Goal: Contribute content: Contribute content

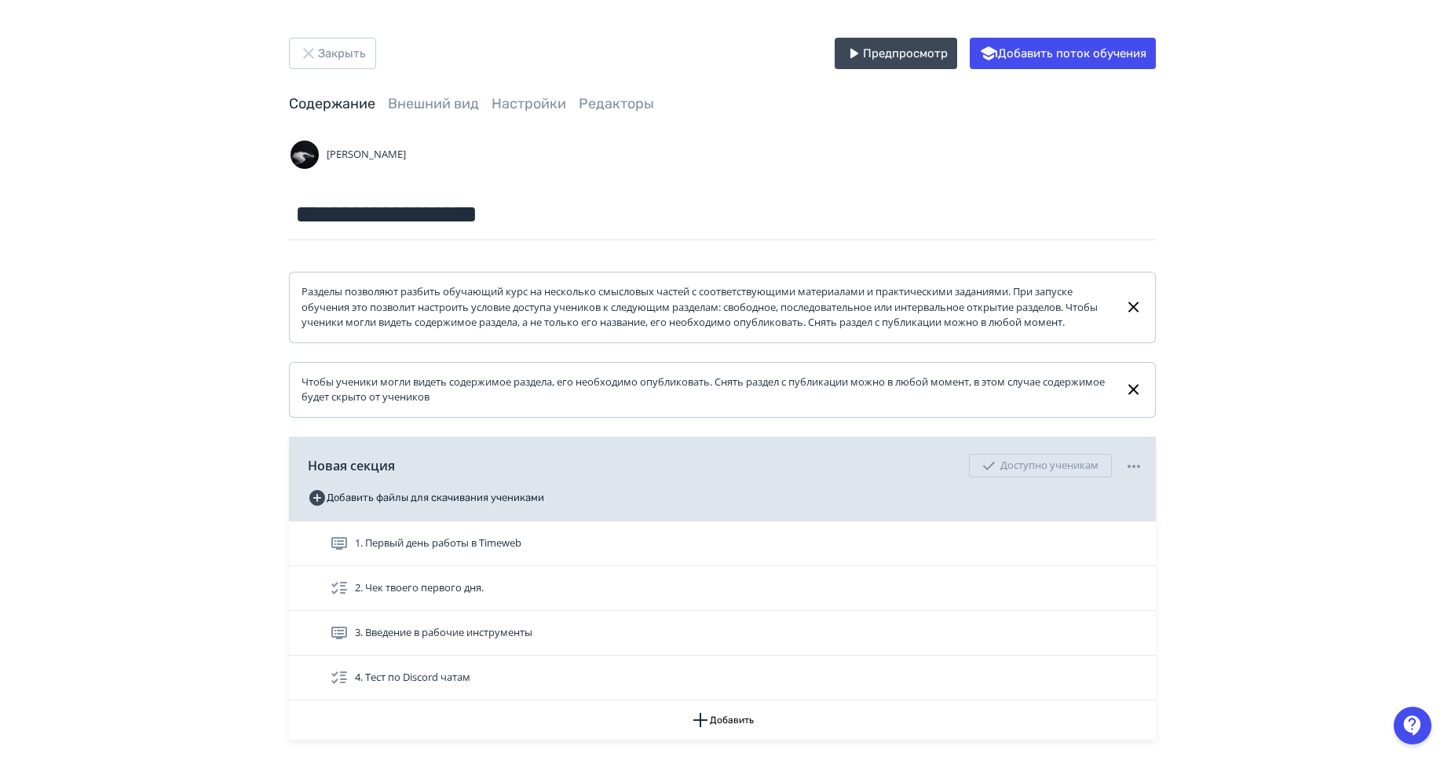
scroll to position [130, 0]
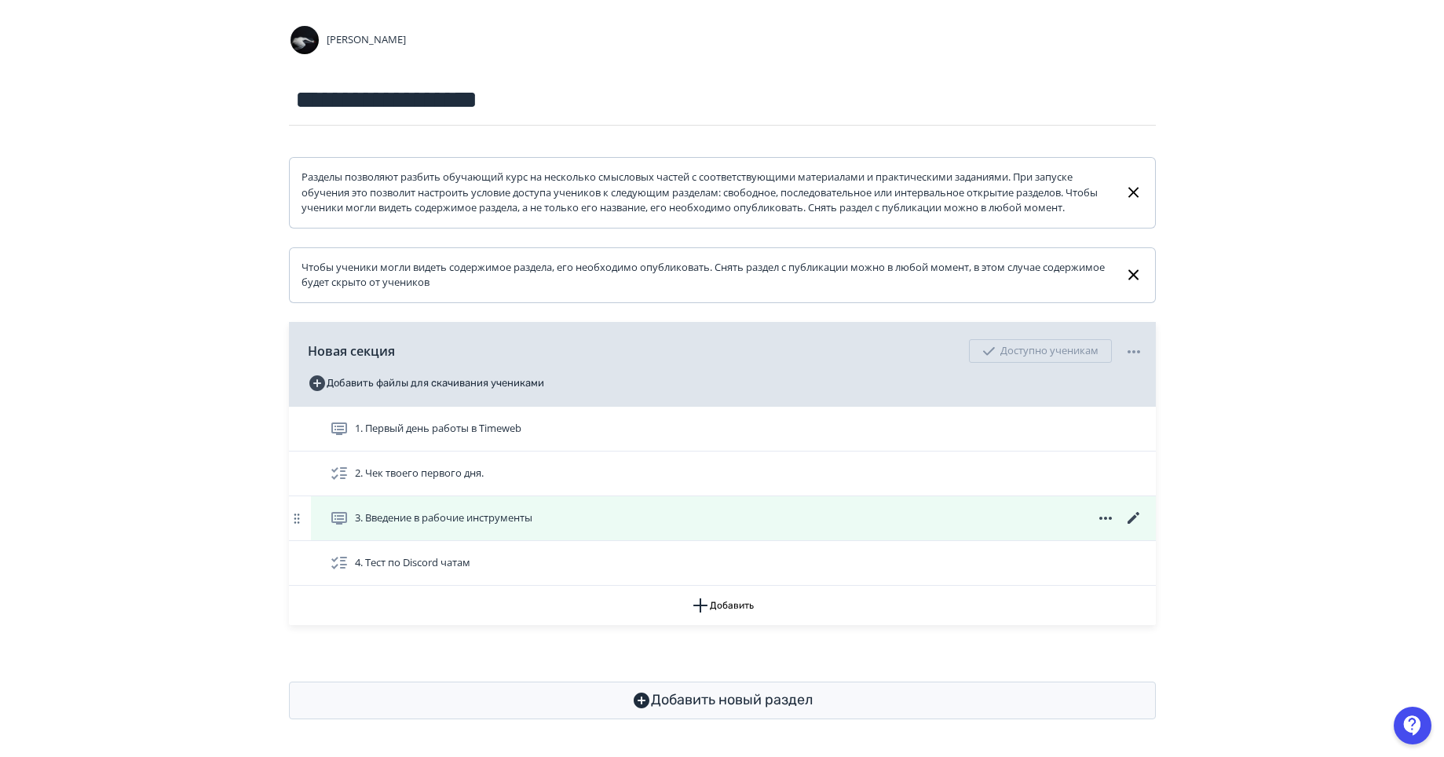
click at [1132, 521] on icon at bounding box center [1133, 518] width 19 height 19
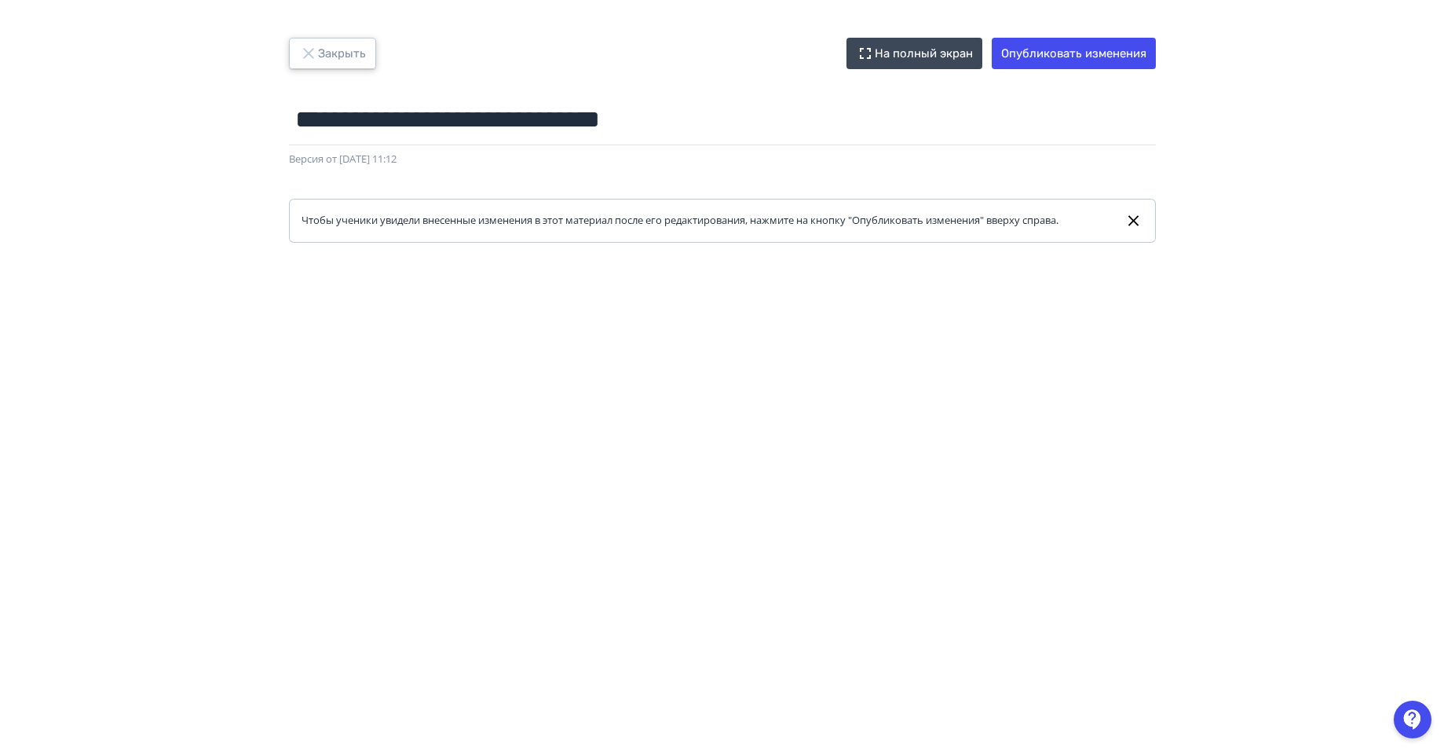
click at [342, 42] on button "Закрыть" at bounding box center [332, 53] width 87 height 31
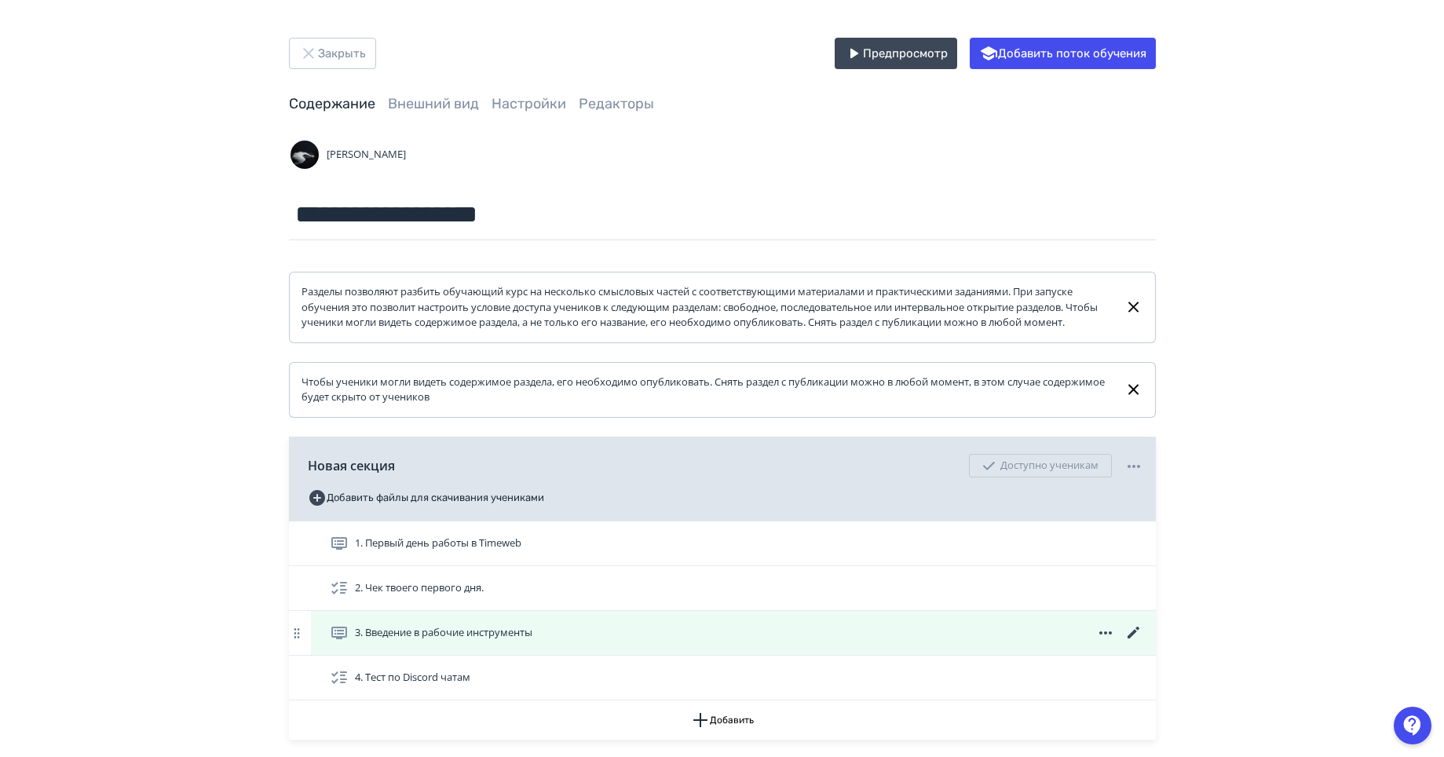
click at [1133, 642] on icon at bounding box center [1133, 632] width 19 height 19
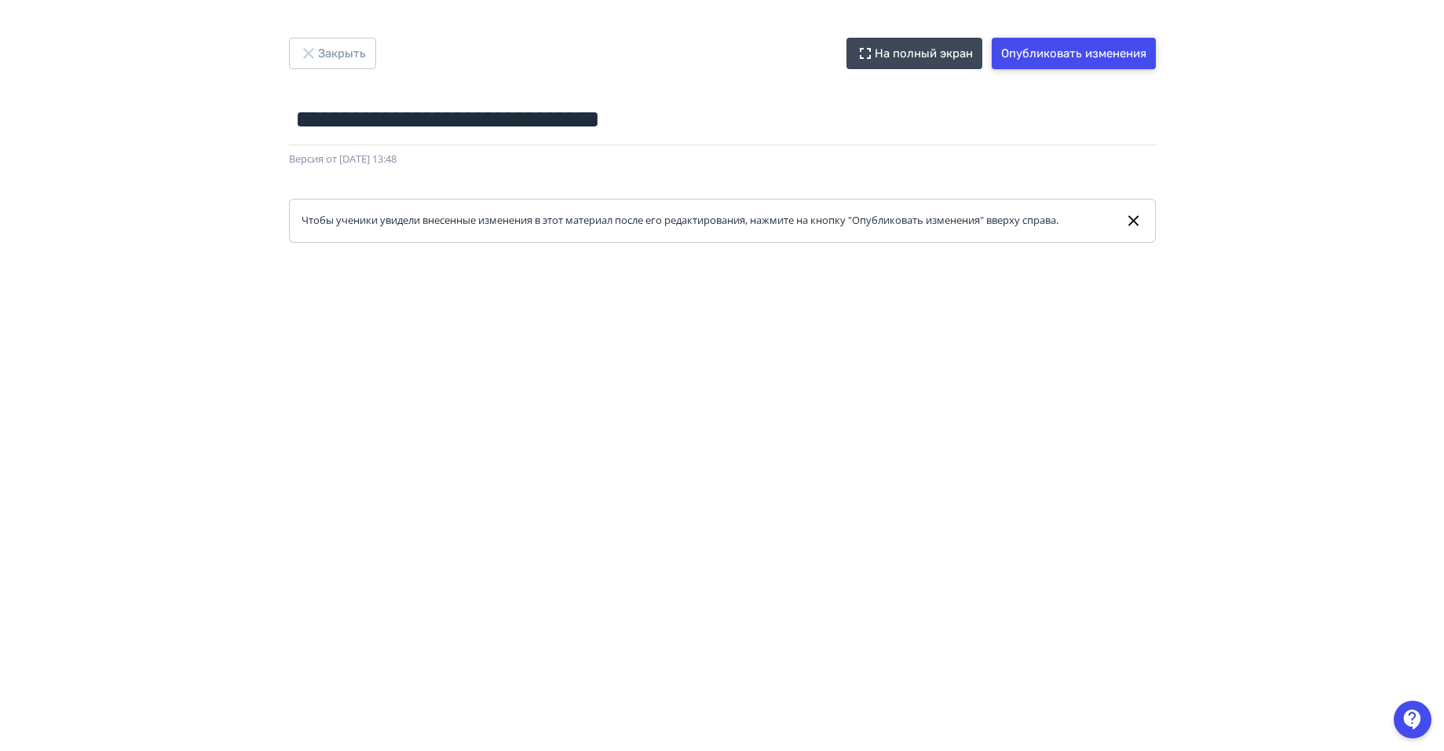
click at [1080, 55] on button "Опубликовать изменения" at bounding box center [1074, 53] width 164 height 31
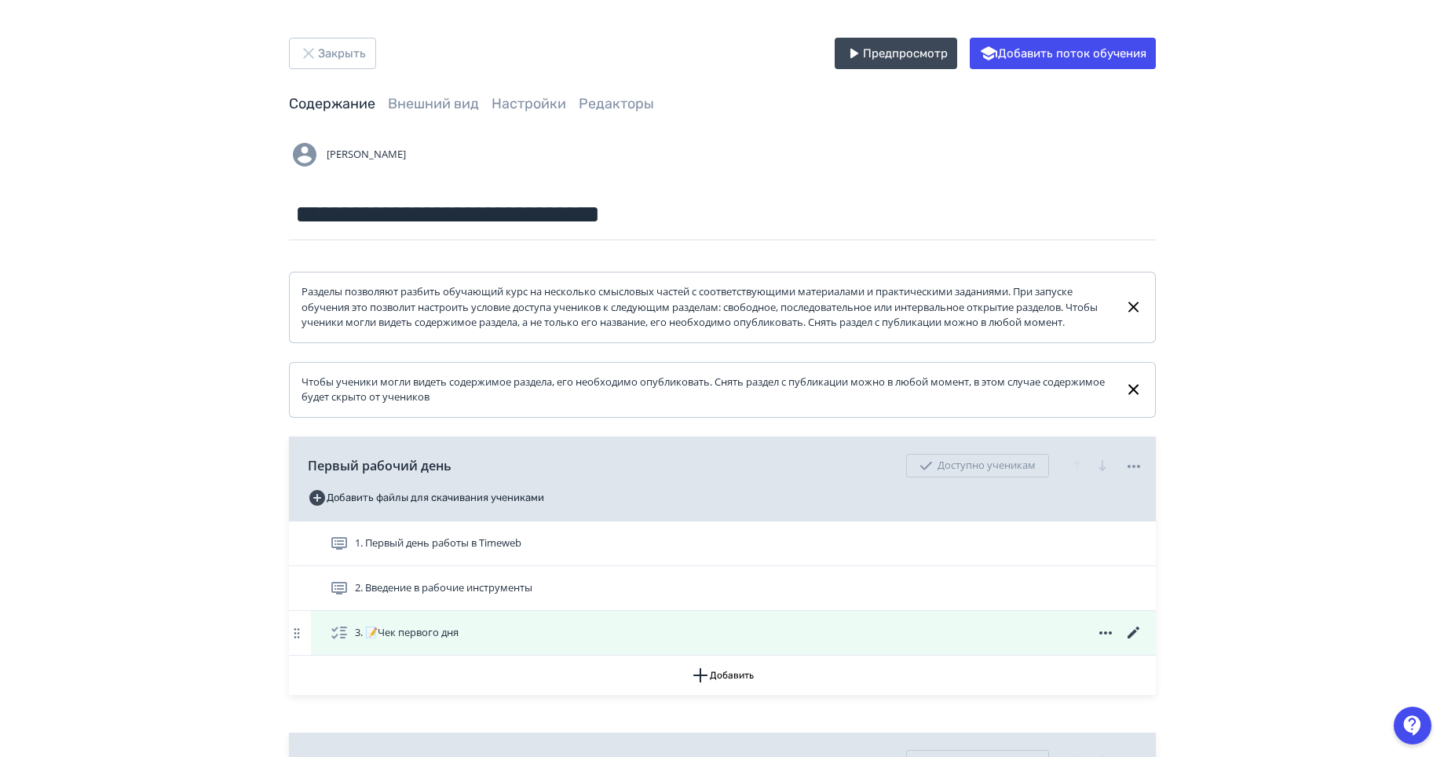
click at [1134, 638] on icon at bounding box center [1133, 633] width 12 height 12
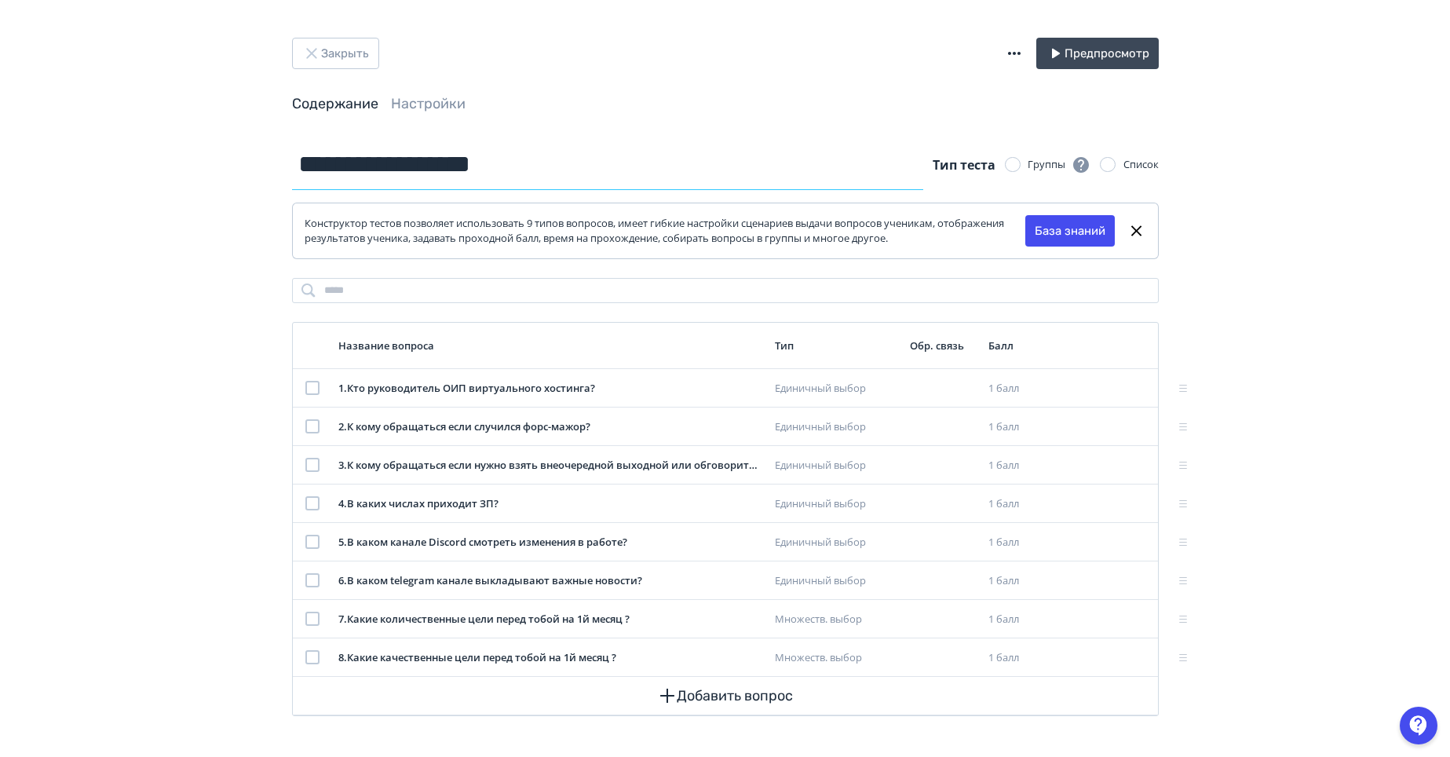
click at [478, 157] on input "**********" at bounding box center [608, 164] width 632 height 51
drag, startPoint x: 1004, startPoint y: 60, endPoint x: 1010, endPoint y: 52, distance: 9.6
click at [1004, 60] on div "Закрыть Предпросмотр" at bounding box center [725, 53] width 867 height 31
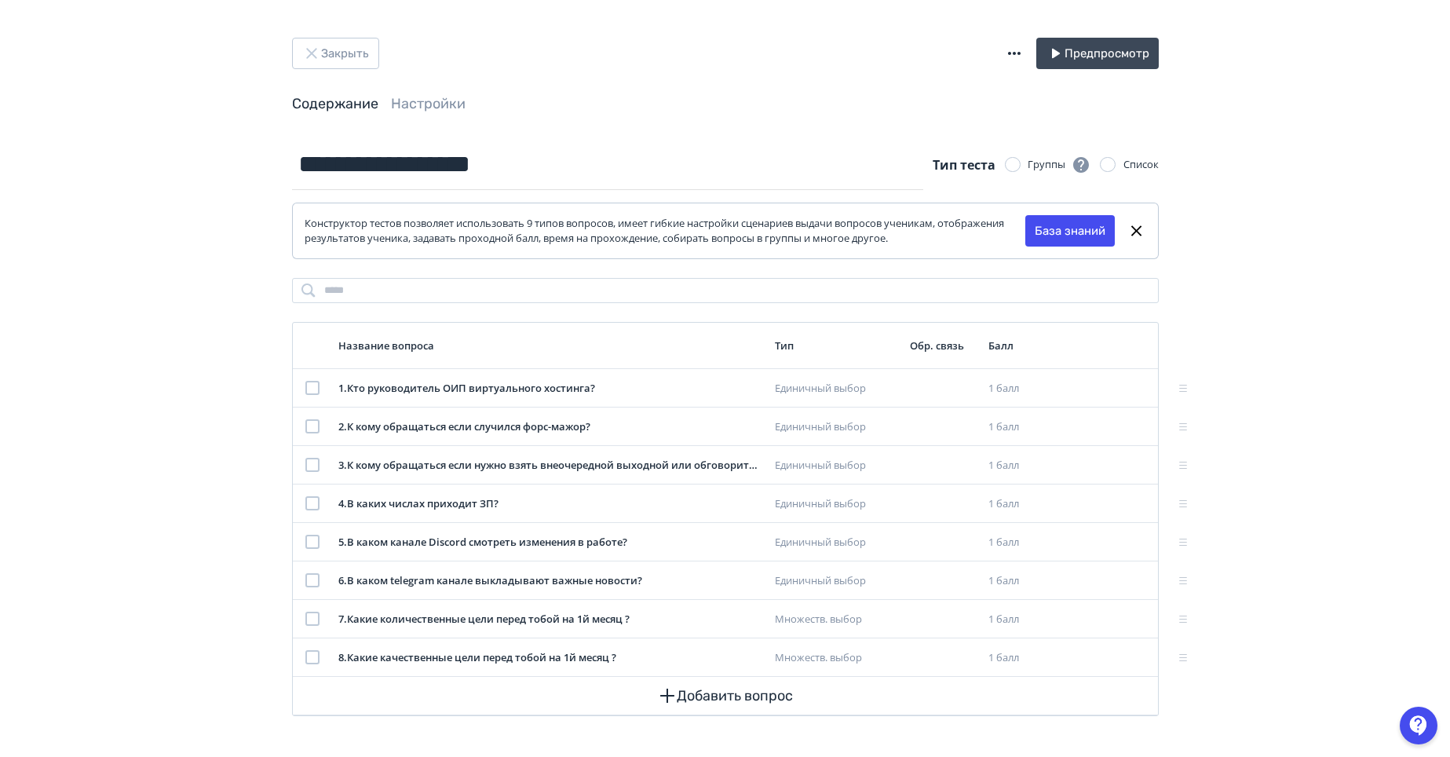
click at [1010, 52] on icon "button" at bounding box center [1014, 53] width 19 height 19
click at [891, 64] on div "Экспорт теста в GIFT" at bounding box center [912, 69] width 169 height 31
